Goal: Task Accomplishment & Management: Manage account settings

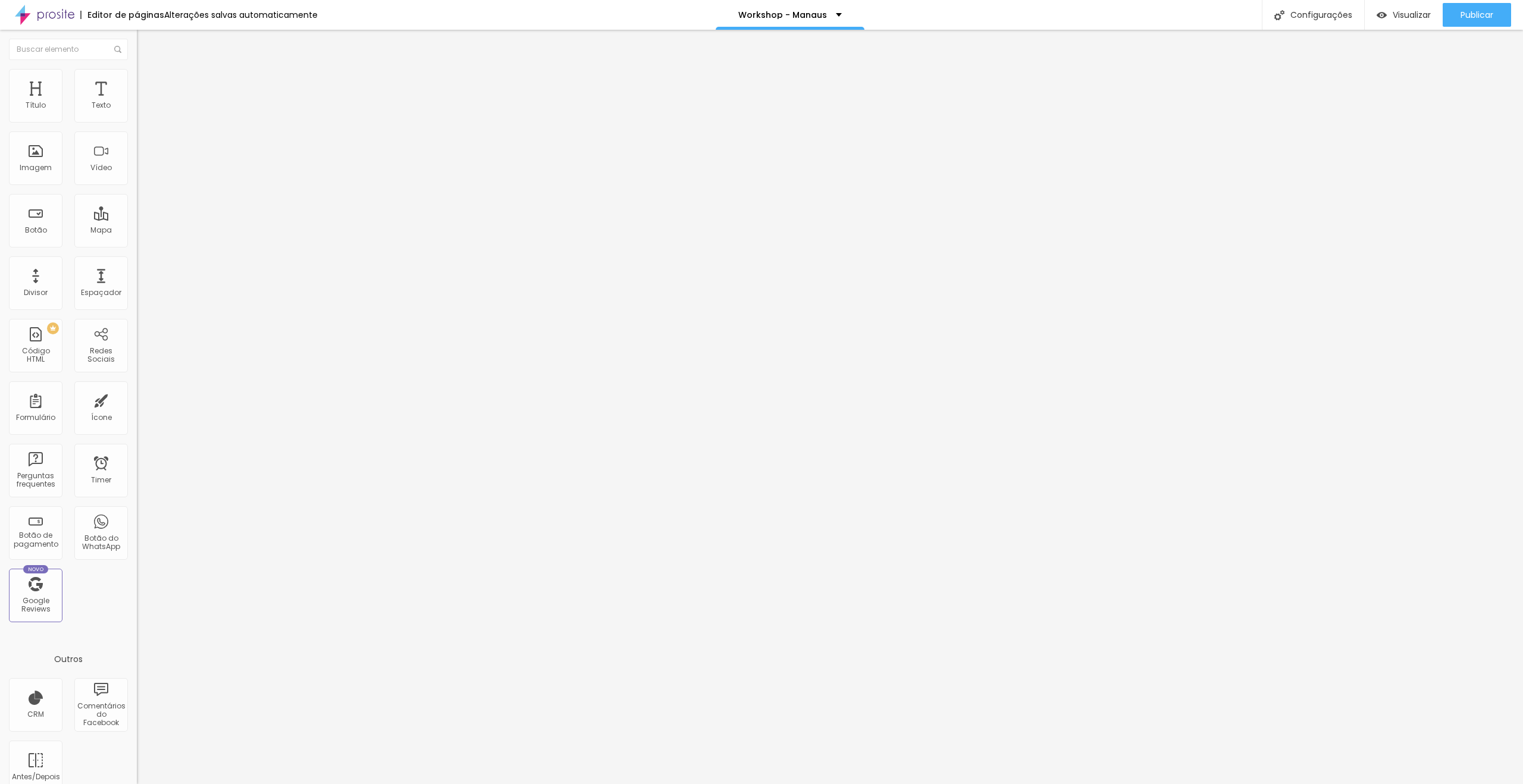
click at [136, 102] on span "Trocar imagem" at bounding box center [169, 97] width 65 height 10
click at [136, 81] on li "Avançado" at bounding box center [204, 87] width 136 height 12
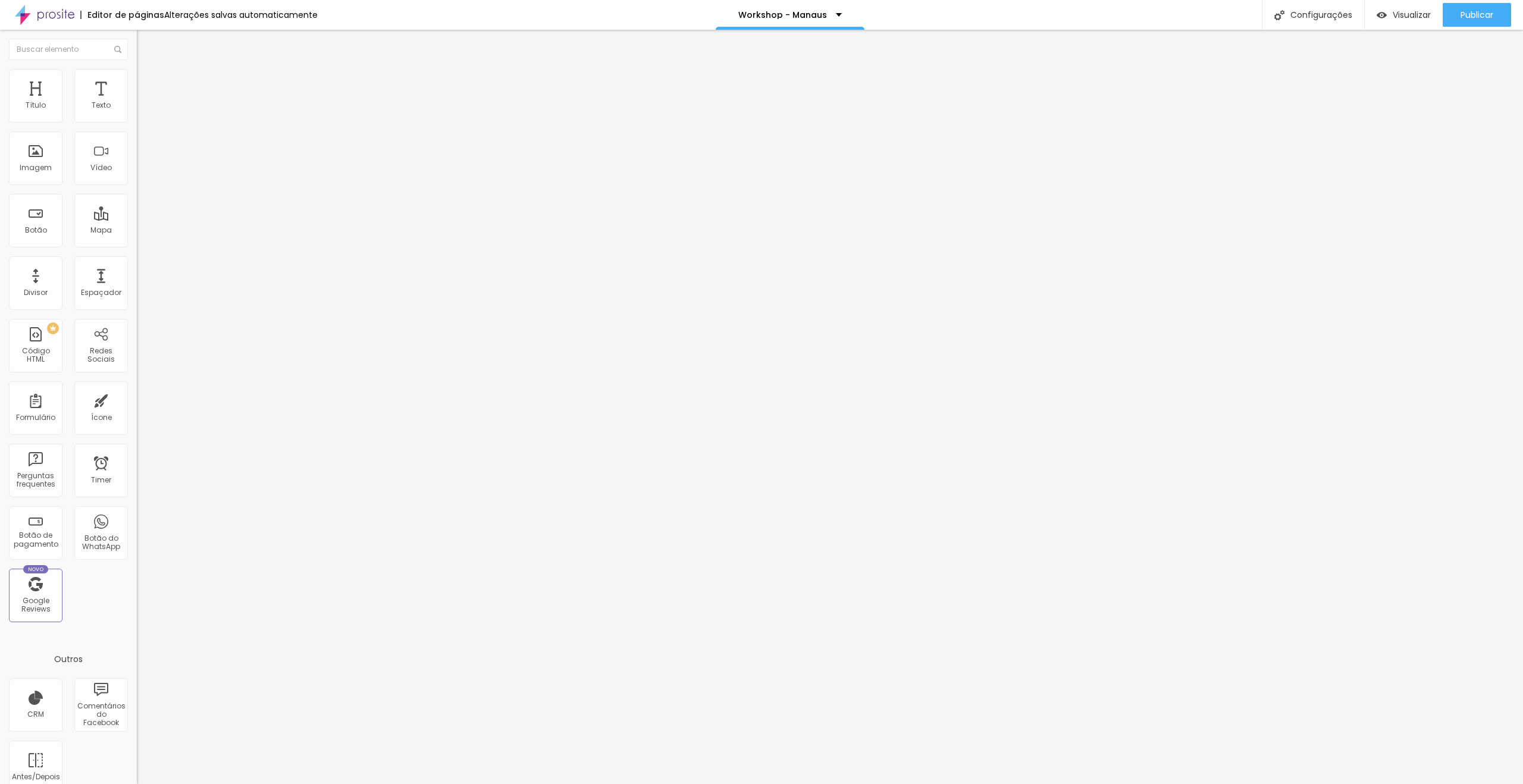
click at [136, 512] on div at bounding box center [204, 512] width 136 height 0
click at [136, 518] on div at bounding box center [204, 518] width 136 height 0
click at [136, 81] on li "Avançado" at bounding box center [204, 87] width 136 height 12
drag, startPoint x: 127, startPoint y: 258, endPoint x: 118, endPoint y: 286, distance: 29.4
click at [136, 512] on div at bounding box center [204, 512] width 136 height 0
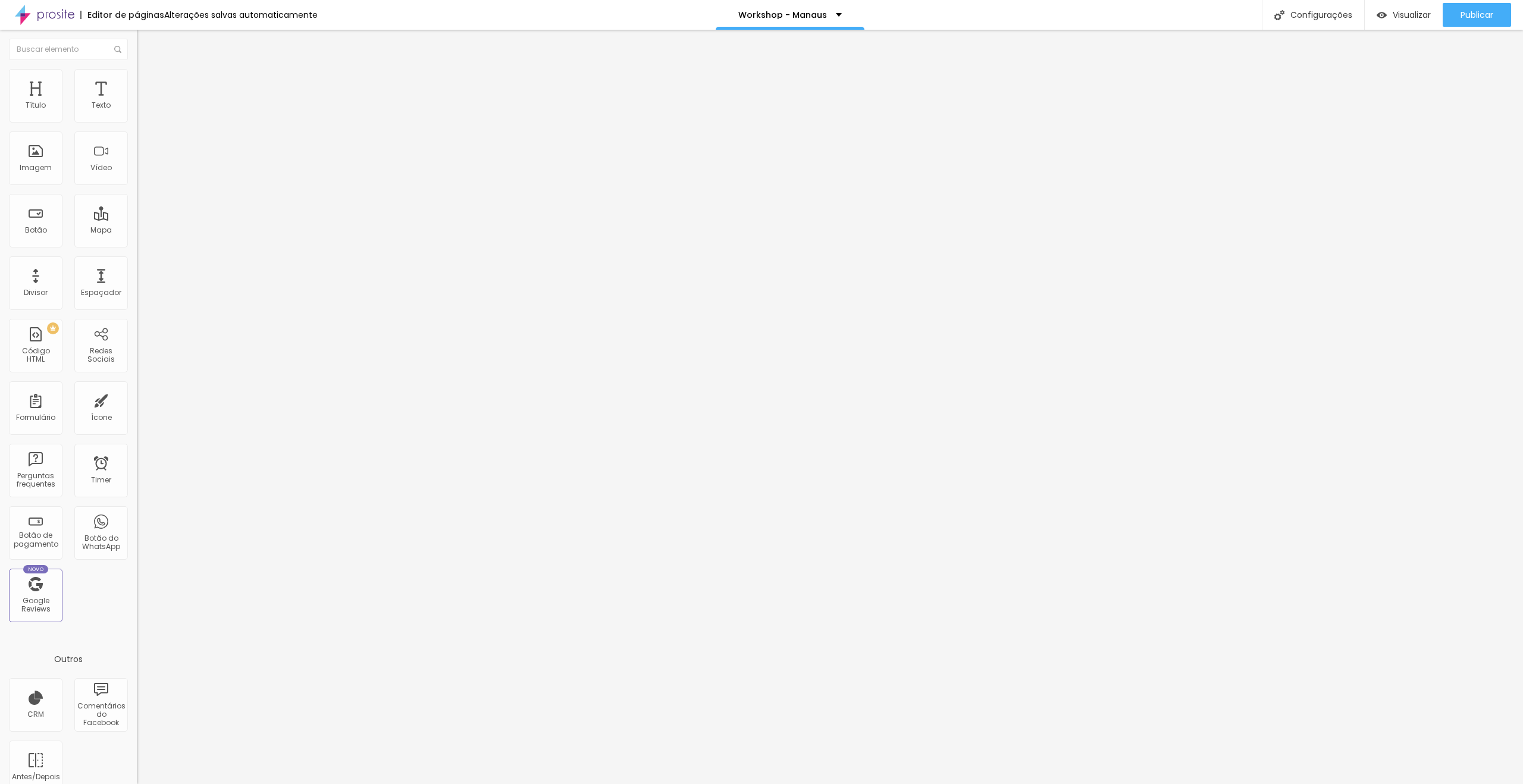
click at [136, 518] on div at bounding box center [204, 518] width 136 height 0
click at [1394, 30] on div "Pre-visualização Clique para visualizar esta página antes de publicar." at bounding box center [1376, 56] width 131 height 59
click at [1398, 16] on span "Visualizar" at bounding box center [1411, 15] width 38 height 9
click at [136, 102] on span "Trocar imagem" at bounding box center [169, 97] width 65 height 10
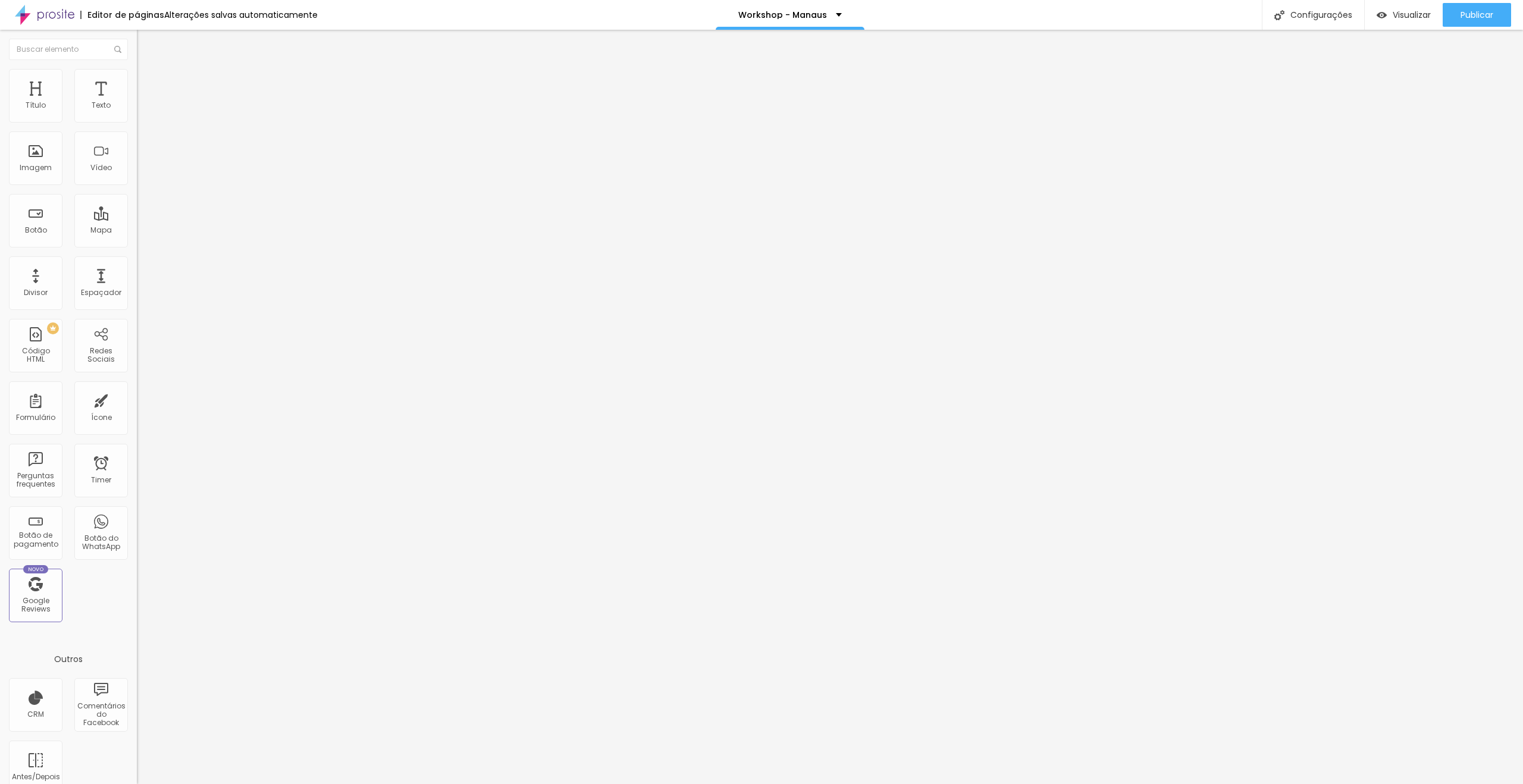
click at [136, 112] on input "[GEOGRAPHIC_DATA] [GEOGRAPHIC_DATA]." at bounding box center [208, 106] width 143 height 12
type input "Hotel [GEOGRAPHIC_DATA]"
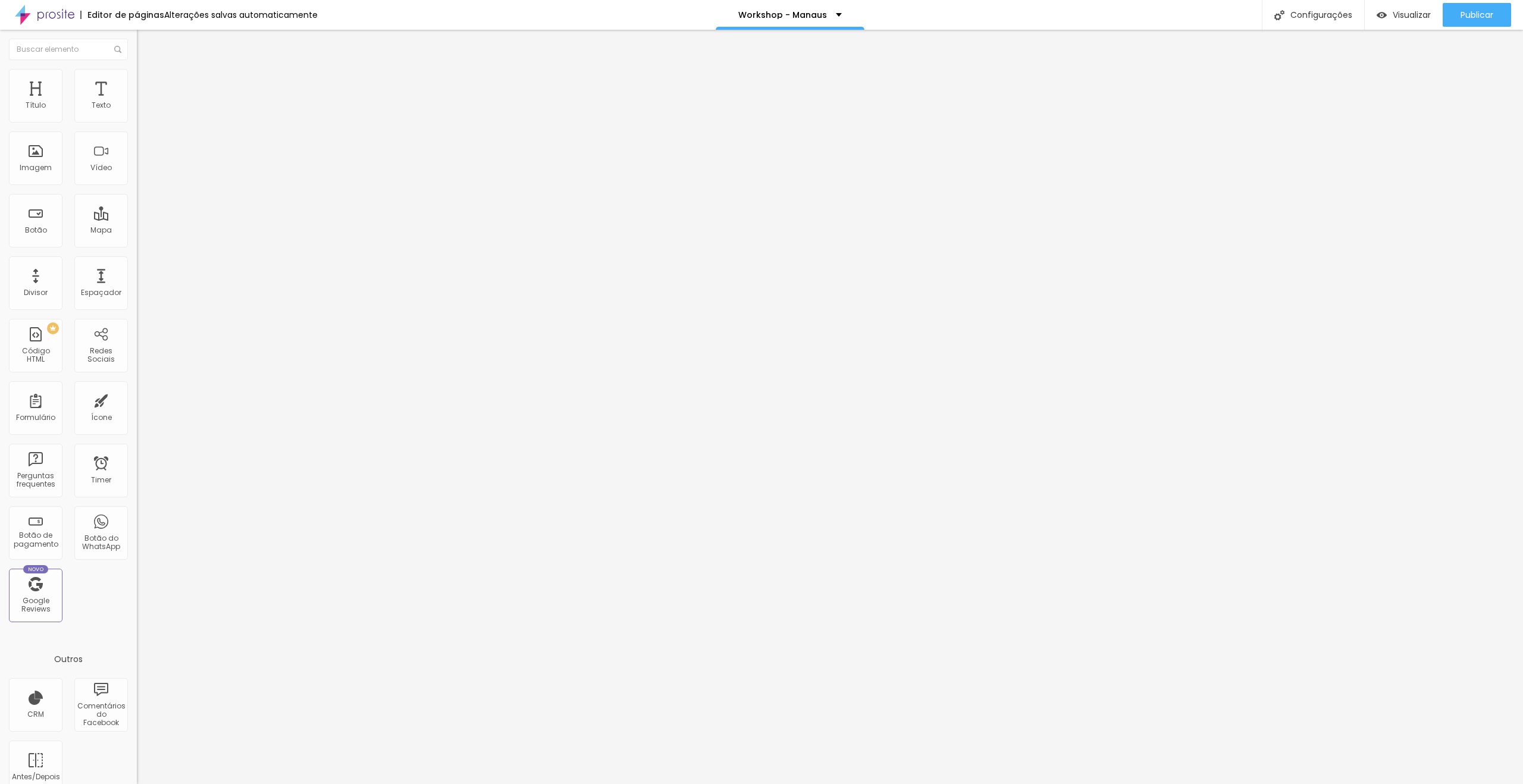
click at [136, 112] on input "Hotel [GEOGRAPHIC_DATA]" at bounding box center [208, 106] width 143 height 12
click at [136, 112] on input "[GEOGRAPHIC_DATA] [GEOGRAPHIC_DATA]." at bounding box center [208, 106] width 143 height 12
paste input "[GEOGRAPHIC_DATA]"
type input "Hotel [GEOGRAPHIC_DATA]"
click at [136, 102] on span "Trocar imagem" at bounding box center [169, 97] width 65 height 10
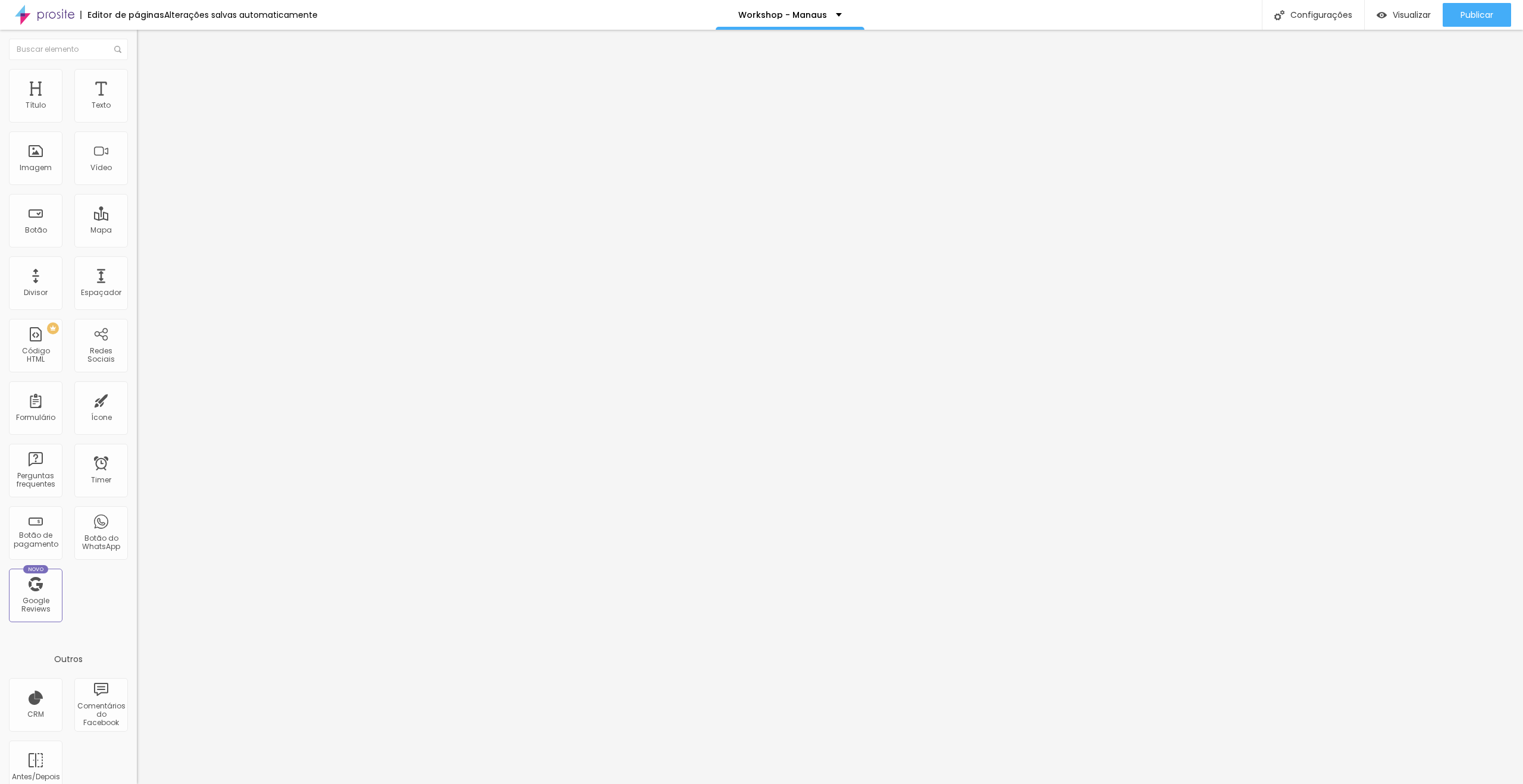
click at [136, 126] on span "Editar perguntas" at bounding box center [170, 121] width 68 height 10
drag, startPoint x: 711, startPoint y: 358, endPoint x: 663, endPoint y: 356, distance: 48.0
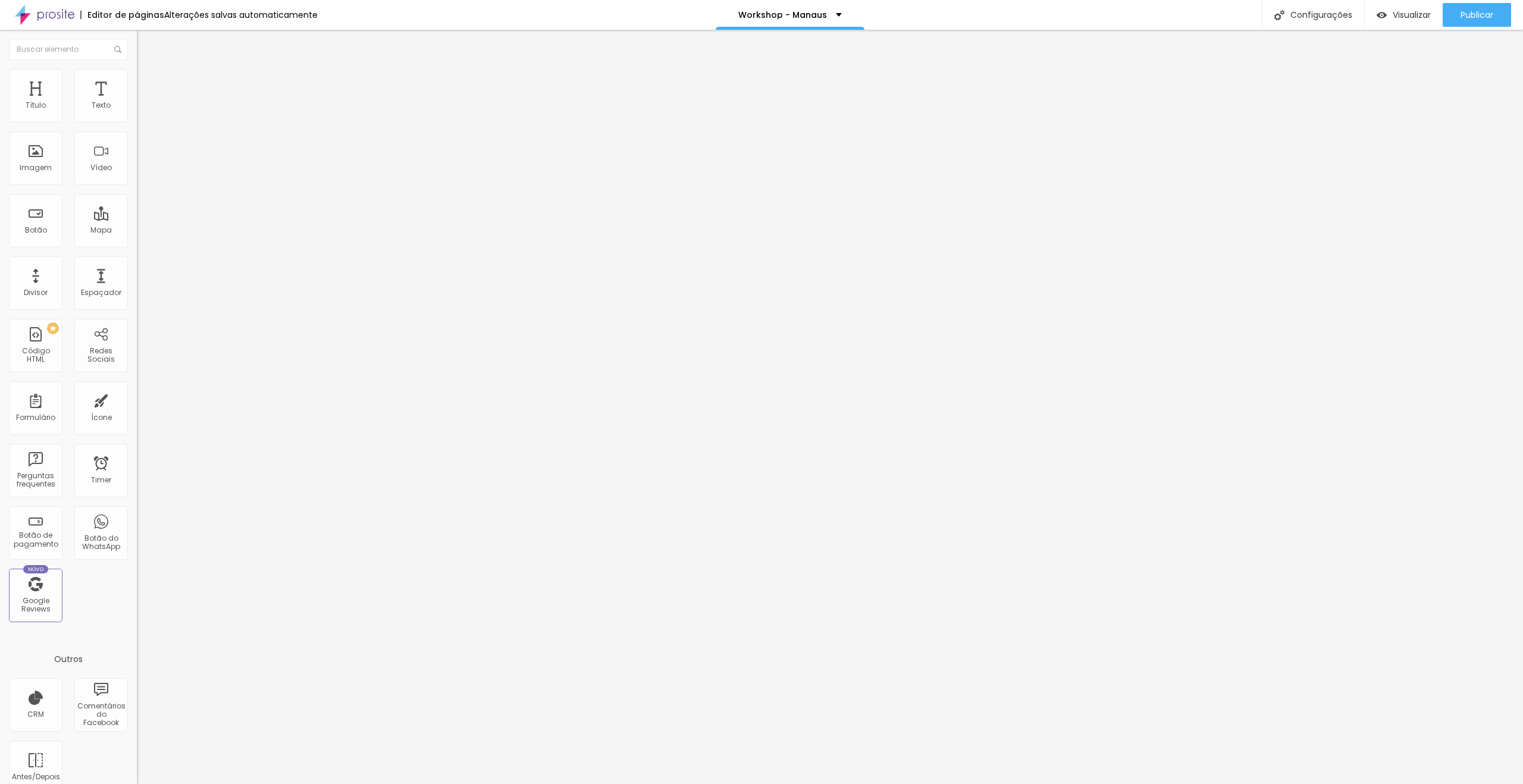
click at [1477, 16] on span "Publicar" at bounding box center [1477, 15] width 33 height 9
click at [1403, 10] on span "Visualizar" at bounding box center [1411, 15] width 38 height 9
click at [136, 102] on span "Trocar imagem" at bounding box center [169, 97] width 65 height 10
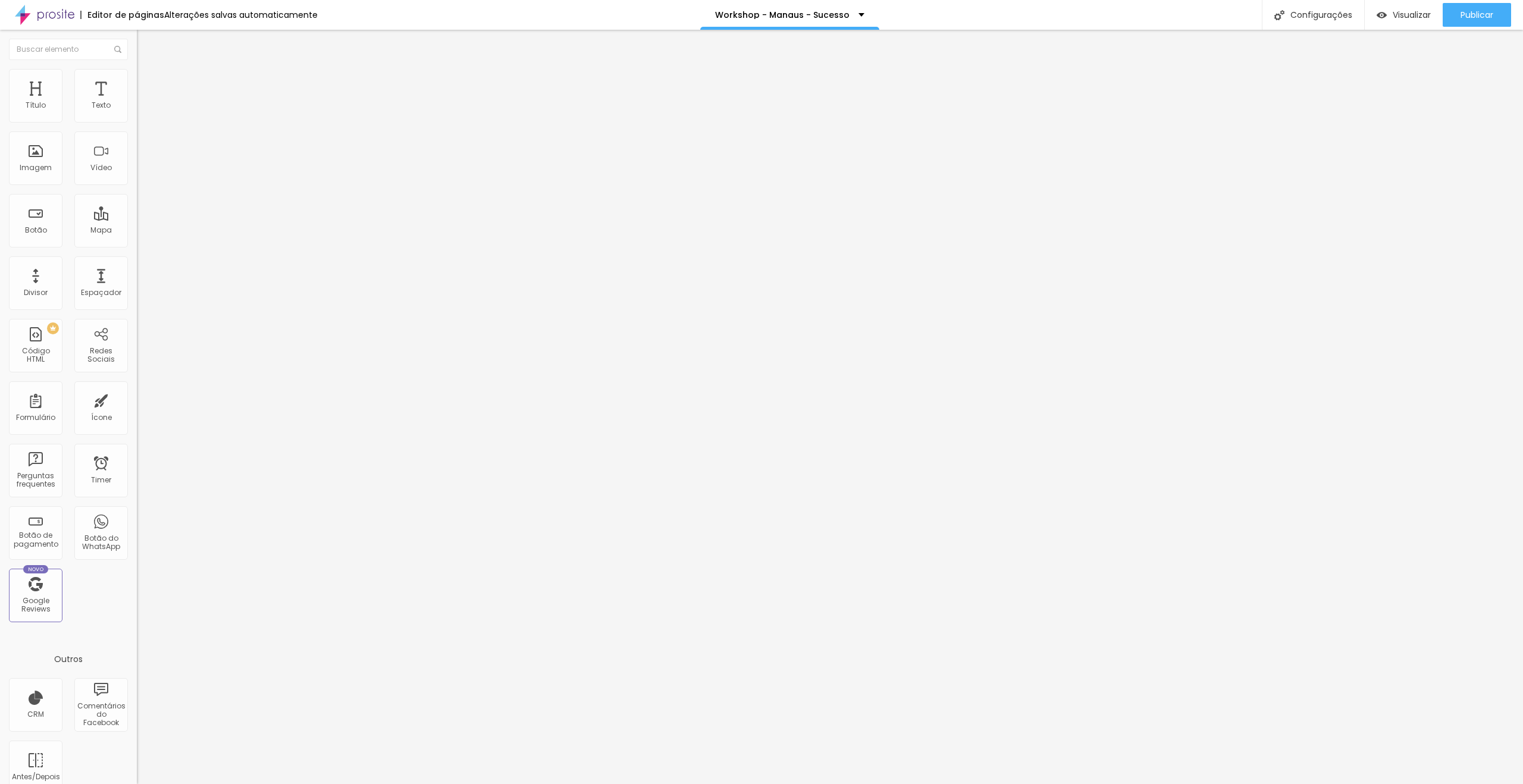
click at [136, 112] on input "[GEOGRAPHIC_DATA] [GEOGRAPHIC_DATA]." at bounding box center [208, 106] width 143 height 12
paste input "[GEOGRAPHIC_DATA]"
type input "Hotel [GEOGRAPHIC_DATA]"
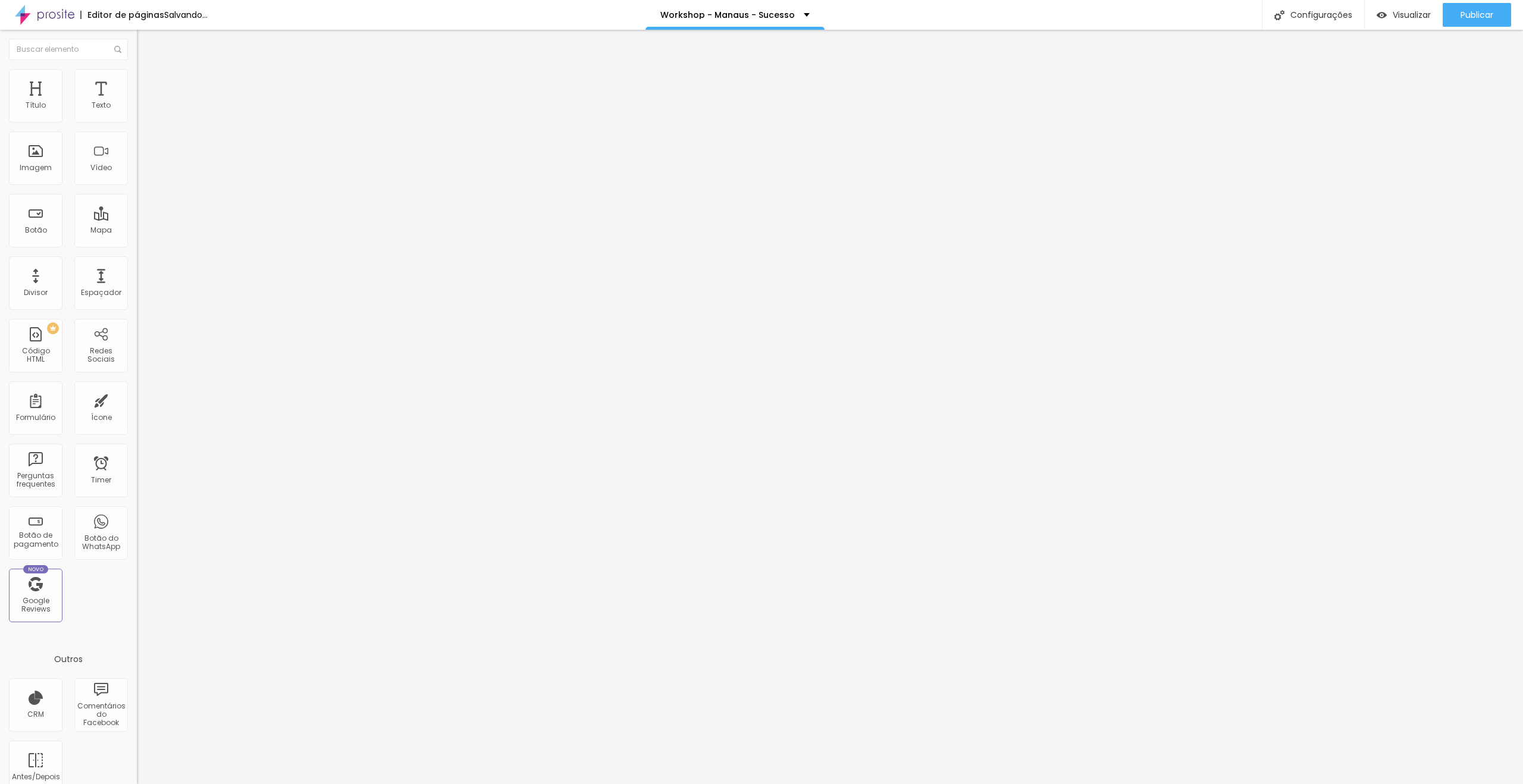
click at [136, 102] on span "Trocar imagem" at bounding box center [169, 97] width 65 height 10
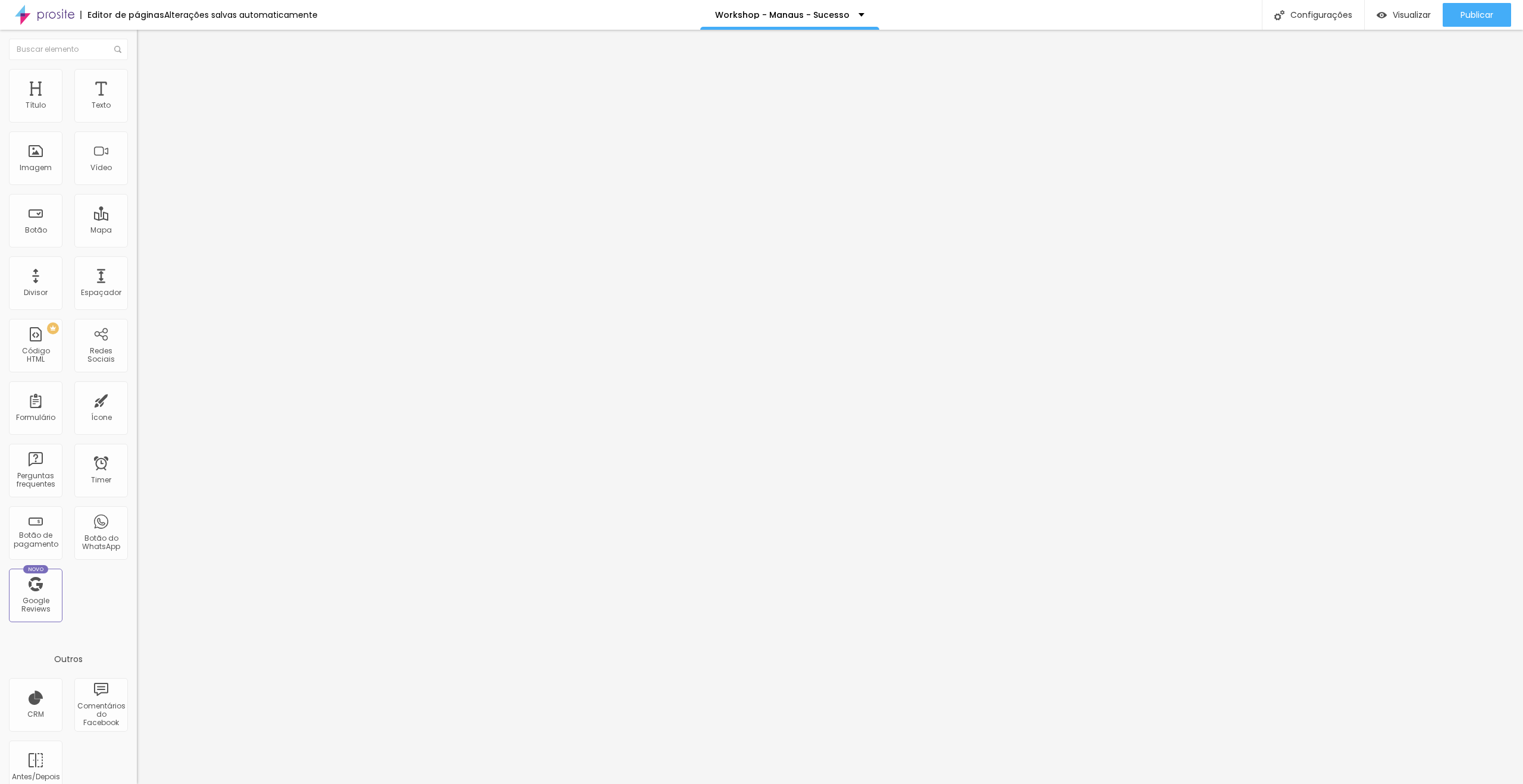
click at [136, 112] on input "[GEOGRAPHIC_DATA] [GEOGRAPHIC_DATA]." at bounding box center [208, 106] width 143 height 12
paste input "[GEOGRAPHIC_DATA]"
type input "Hotel [GEOGRAPHIC_DATA]"
click at [136, 126] on span "Editar perguntas" at bounding box center [170, 121] width 68 height 10
drag, startPoint x: 1076, startPoint y: 354, endPoint x: 664, endPoint y: 356, distance: 412.0
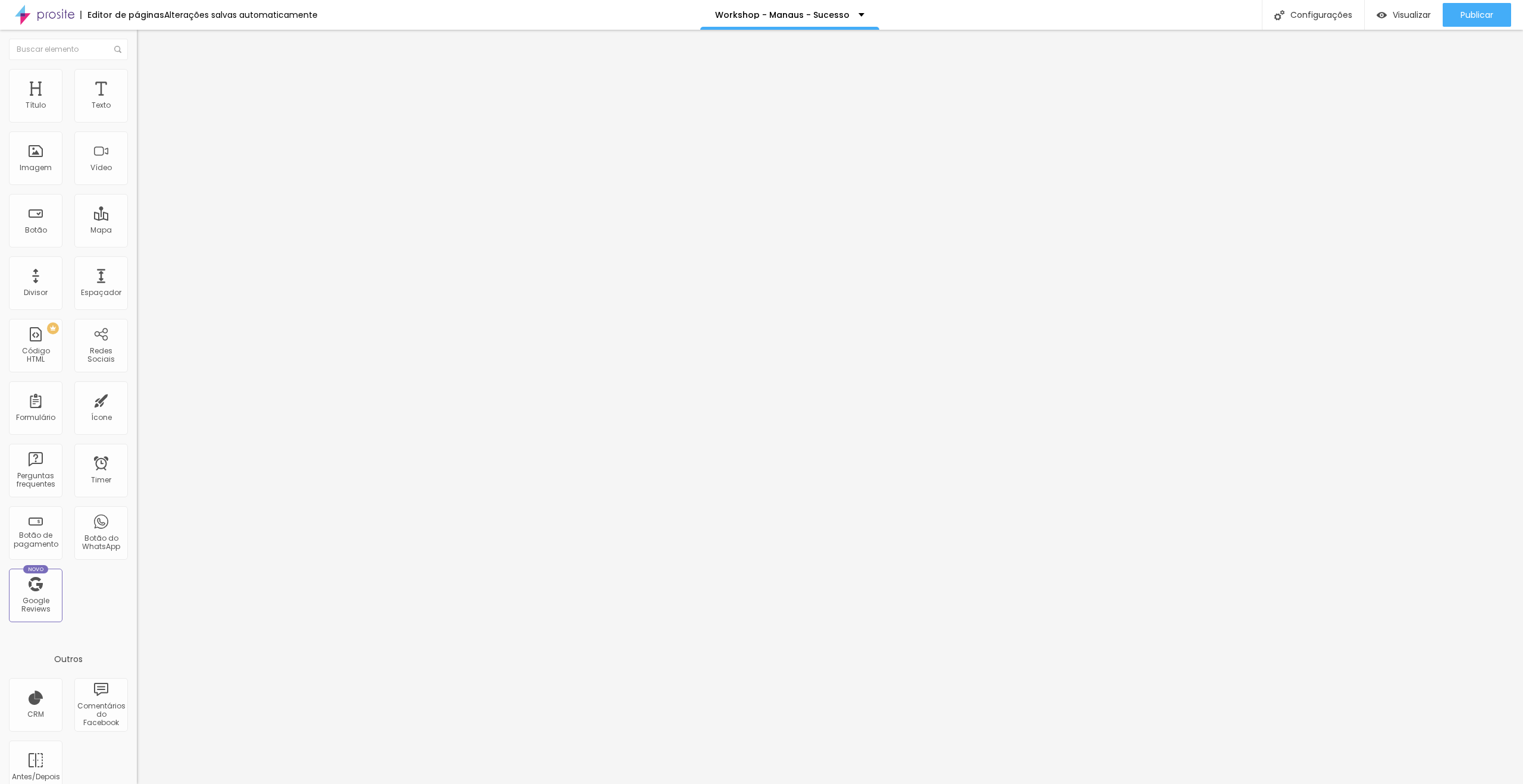
click at [1460, 7] on div "Publicar" at bounding box center [1477, 14] width 33 height 24
